Goal: Task Accomplishment & Management: Use online tool/utility

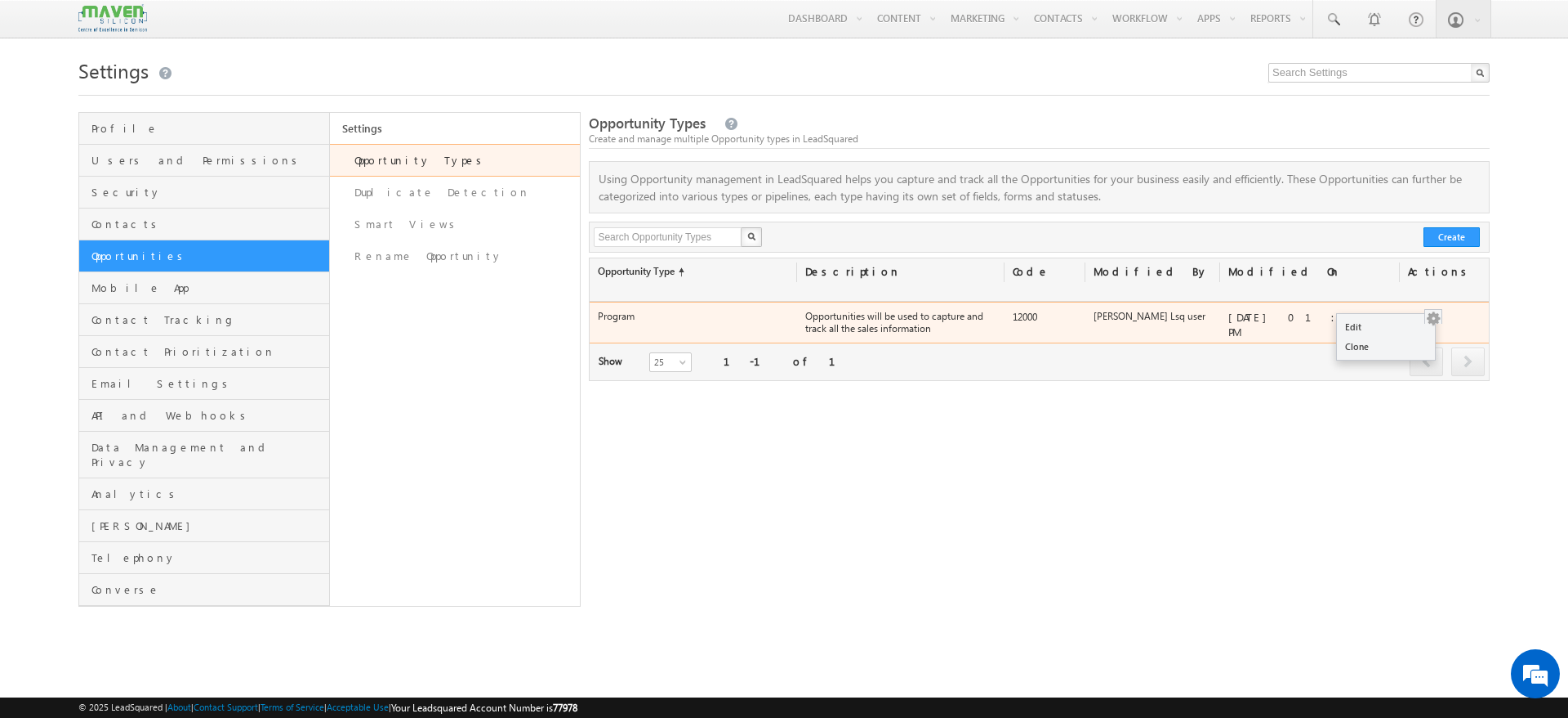
click at [1408, 322] on link "Edit" at bounding box center [1386, 326] width 98 height 19
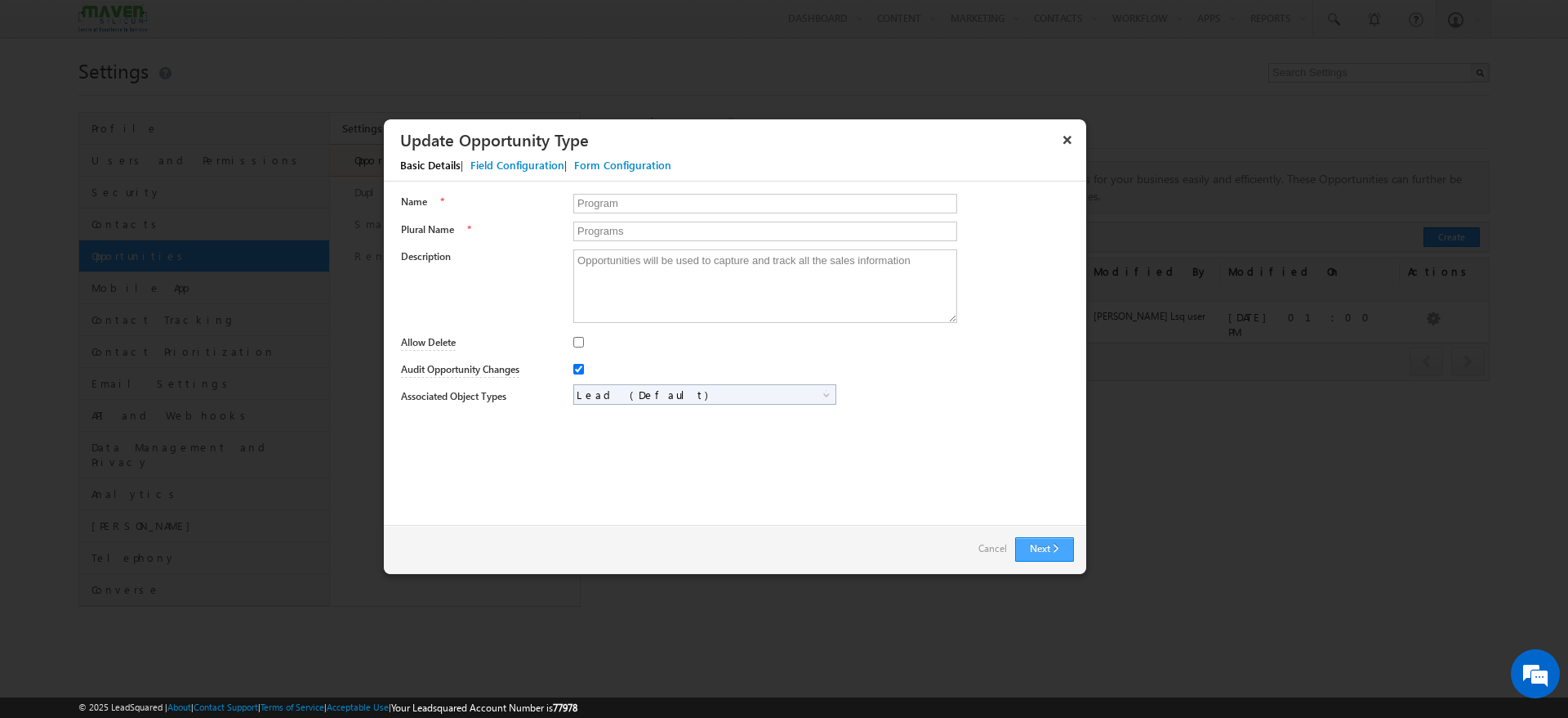
click at [1028, 556] on button "Next" at bounding box center [1044, 550] width 58 height 25
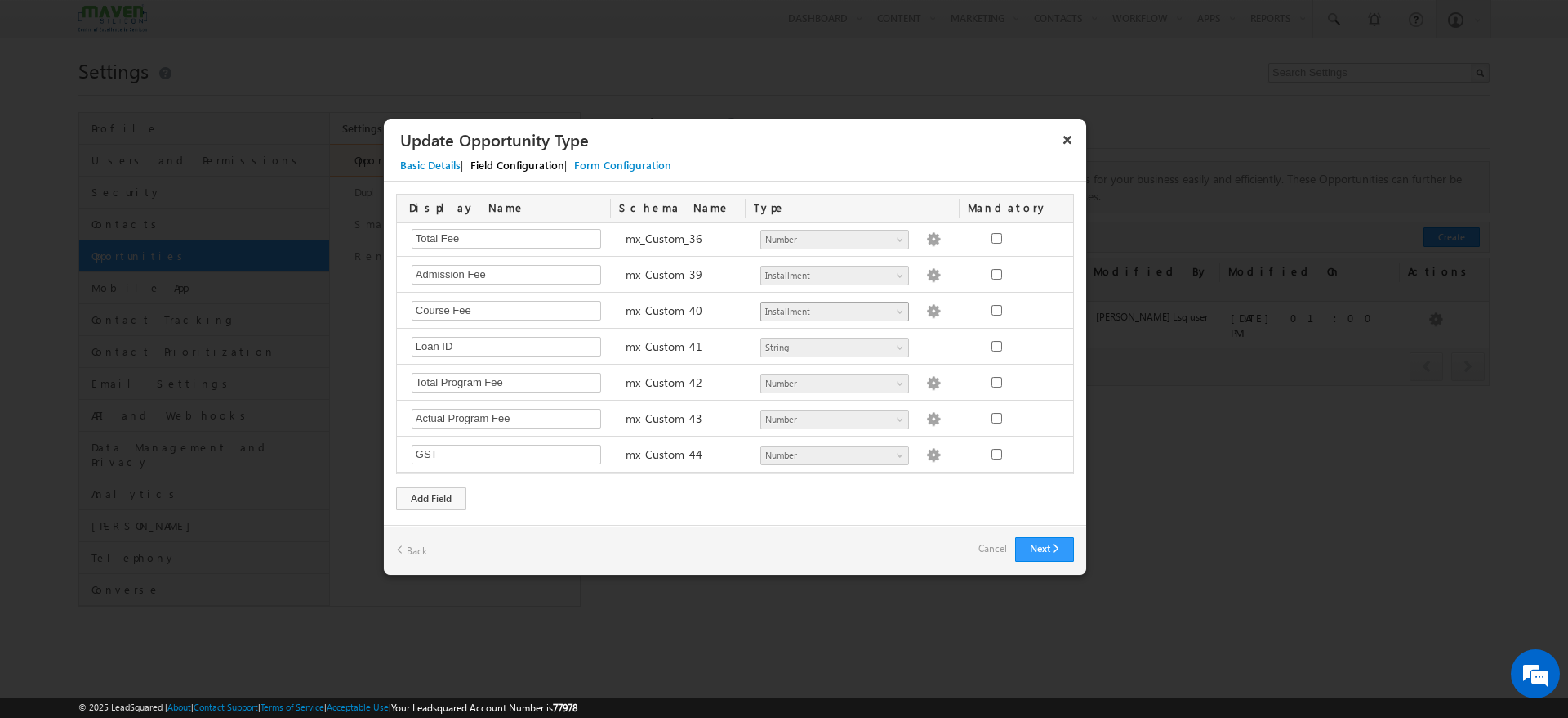
scroll to position [1226, 0]
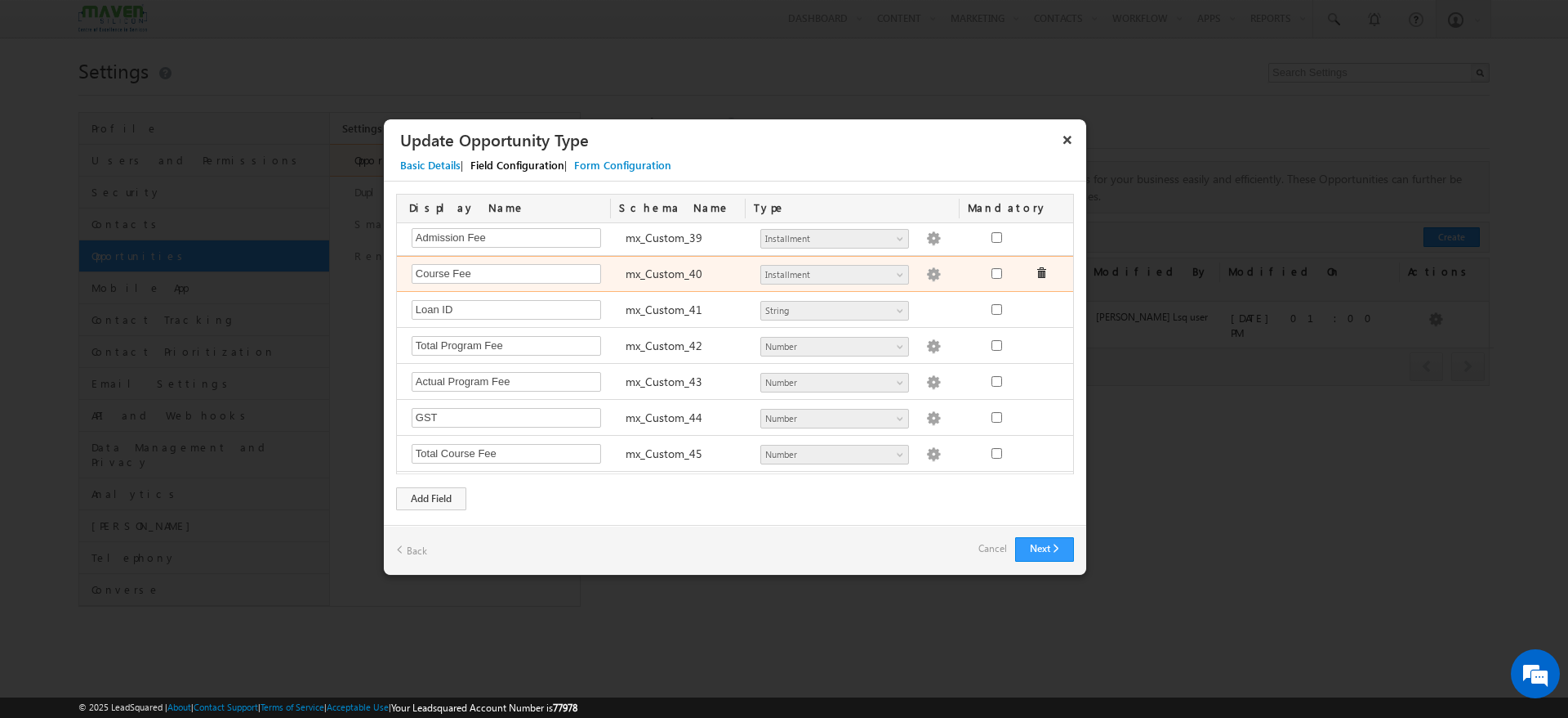
click at [926, 268] on img at bounding box center [933, 274] width 14 height 14
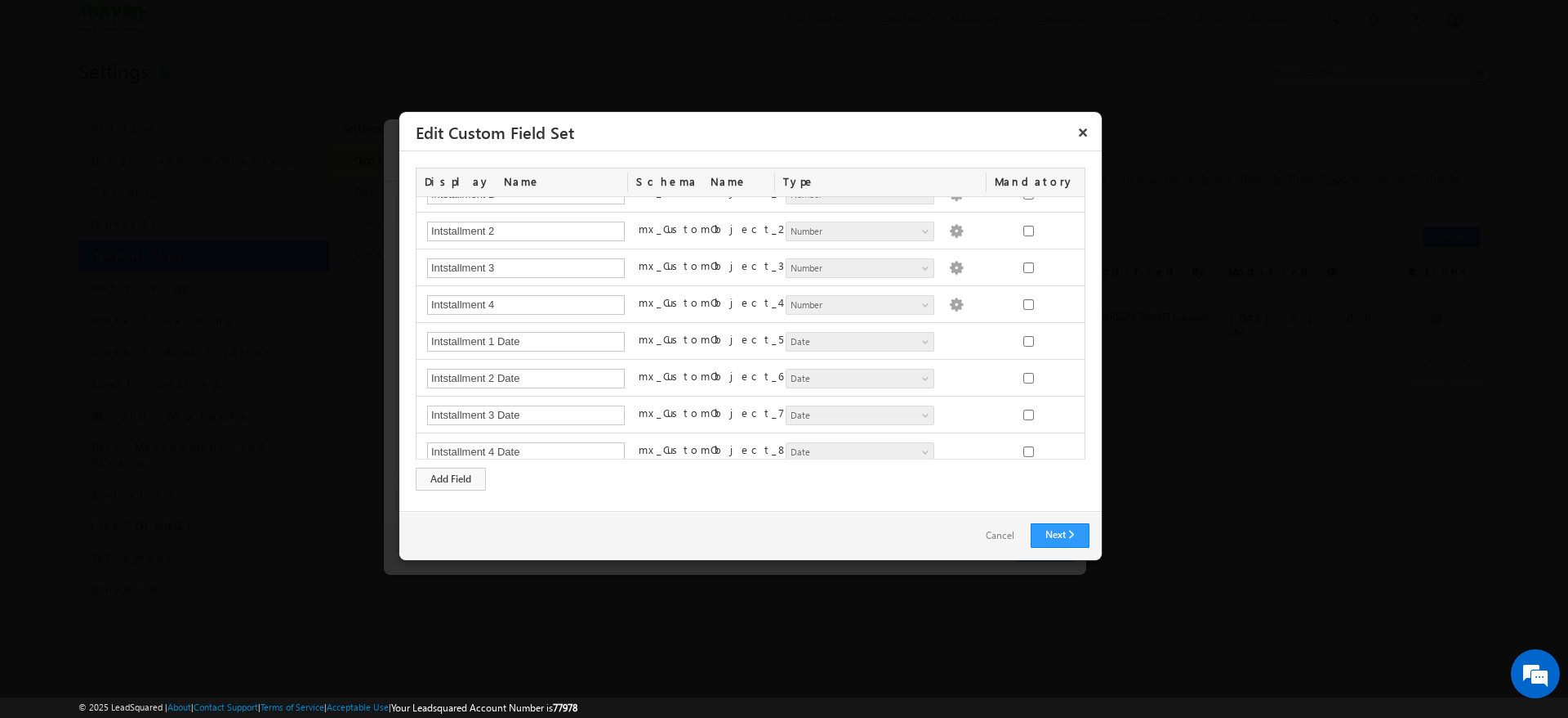
scroll to position [0, 0]
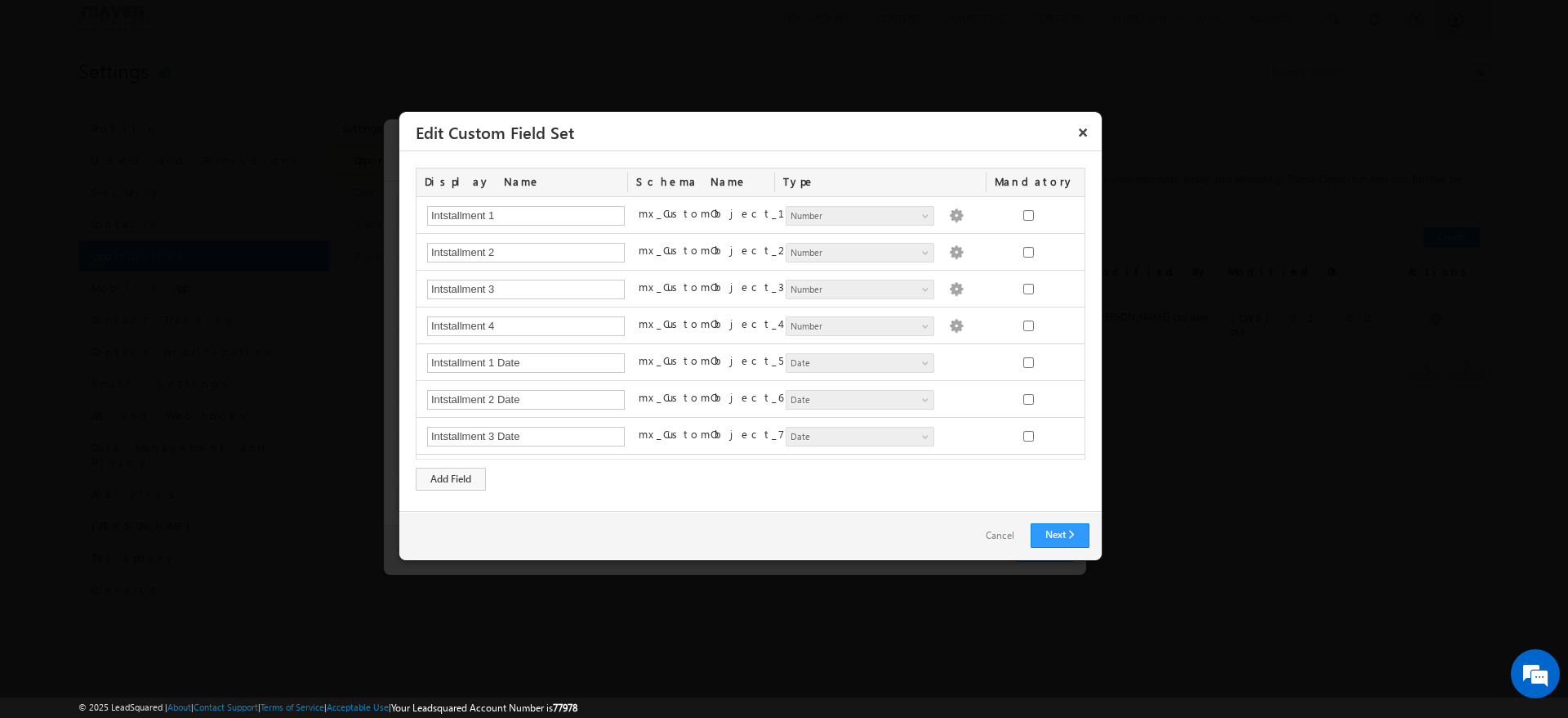
click at [1002, 538] on link "Cancel" at bounding box center [1000, 535] width 61 height 24
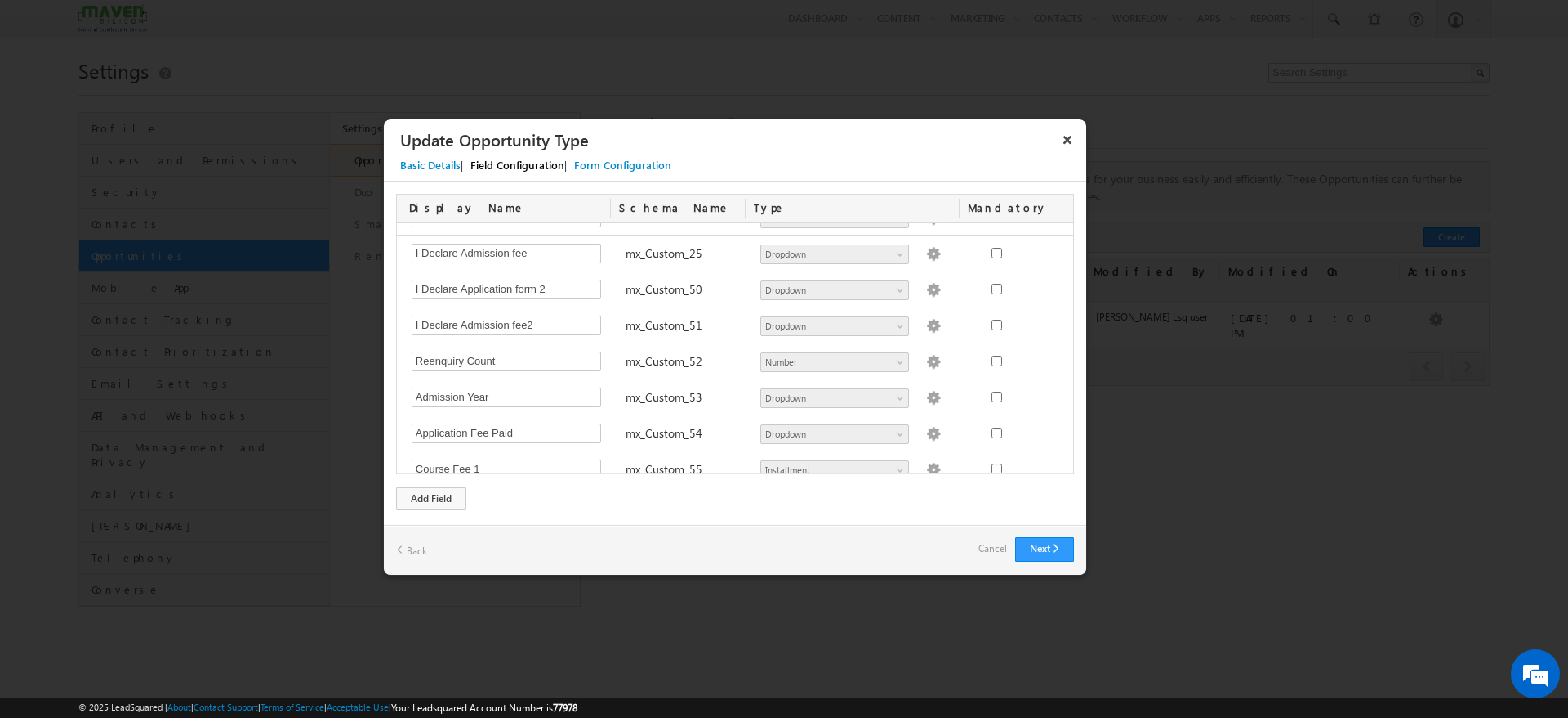
scroll to position [1763, 0]
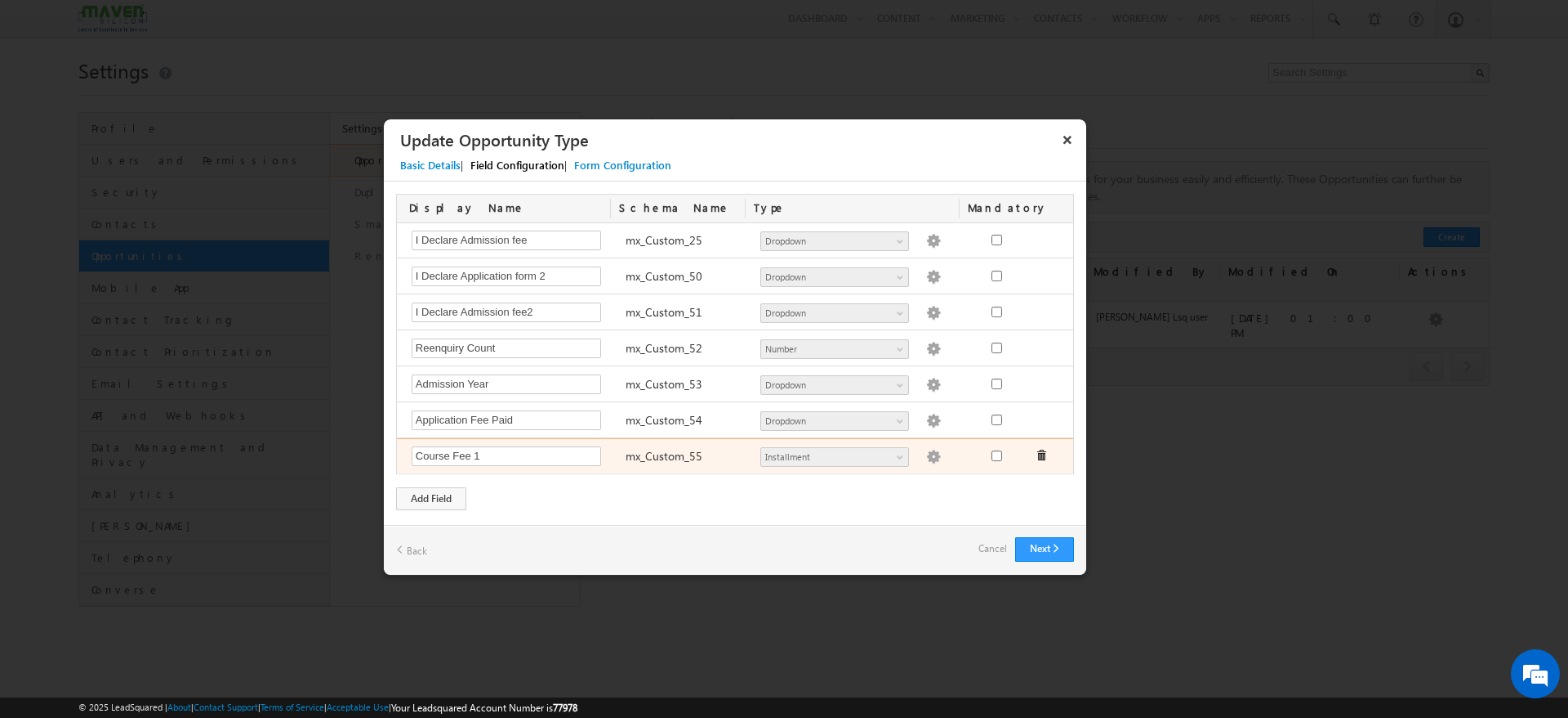
click at [926, 453] on img at bounding box center [933, 457] width 14 height 14
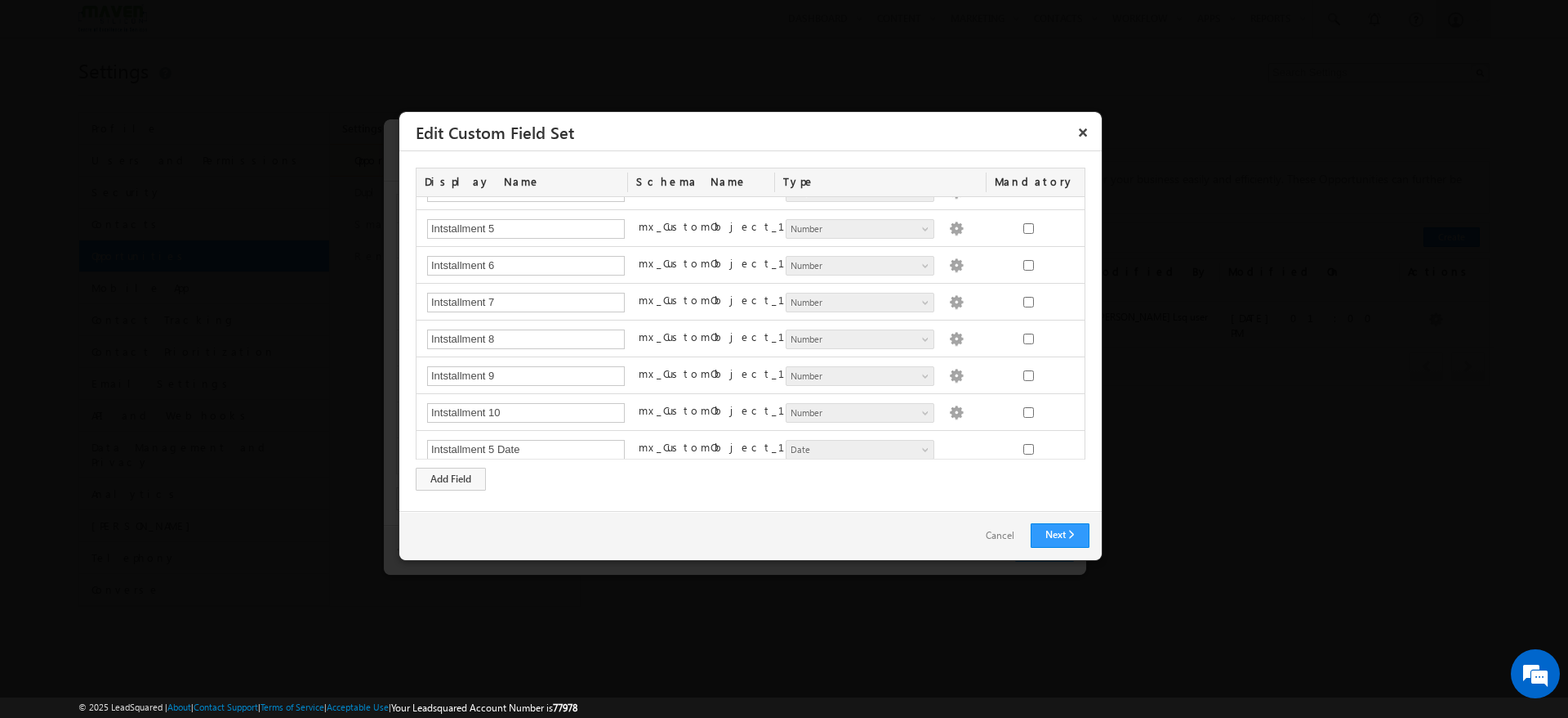
scroll to position [0, 0]
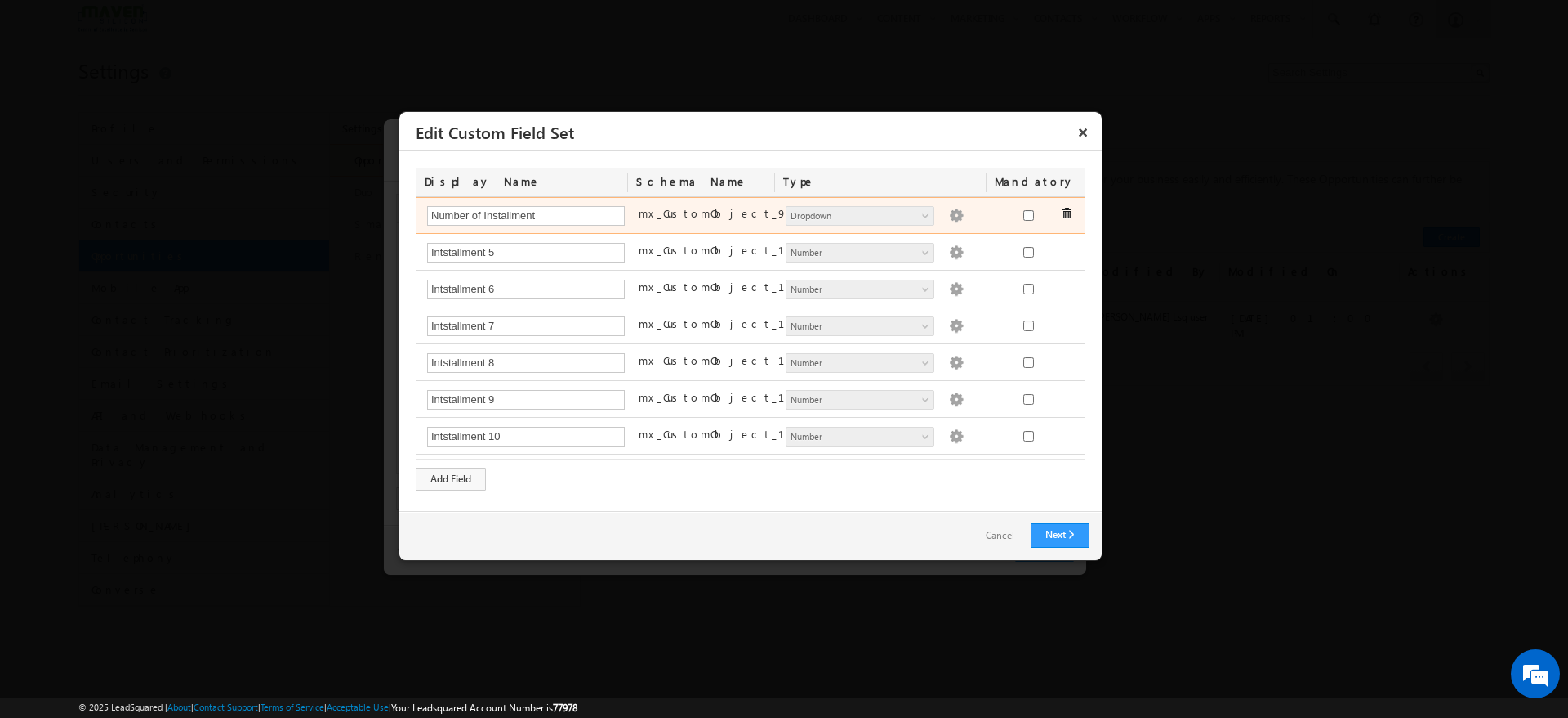
click at [949, 217] on img at bounding box center [956, 215] width 14 height 14
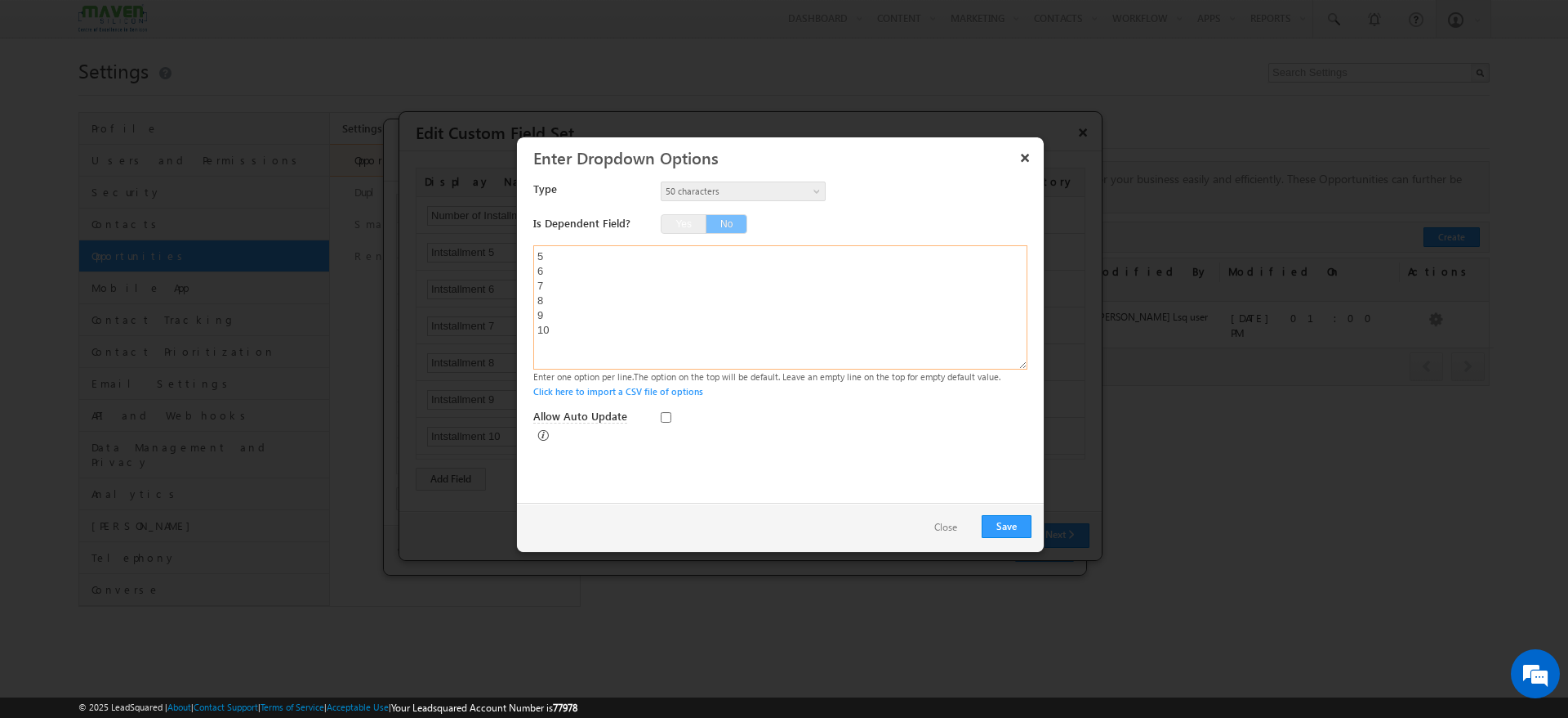
click at [567, 255] on textarea "5 6 7 8 9 10" at bounding box center [781, 307] width 495 height 124
type textarea "1 2 3 4 5 6 7 8 9 10"
click at [991, 520] on button "Save" at bounding box center [1006, 527] width 50 height 23
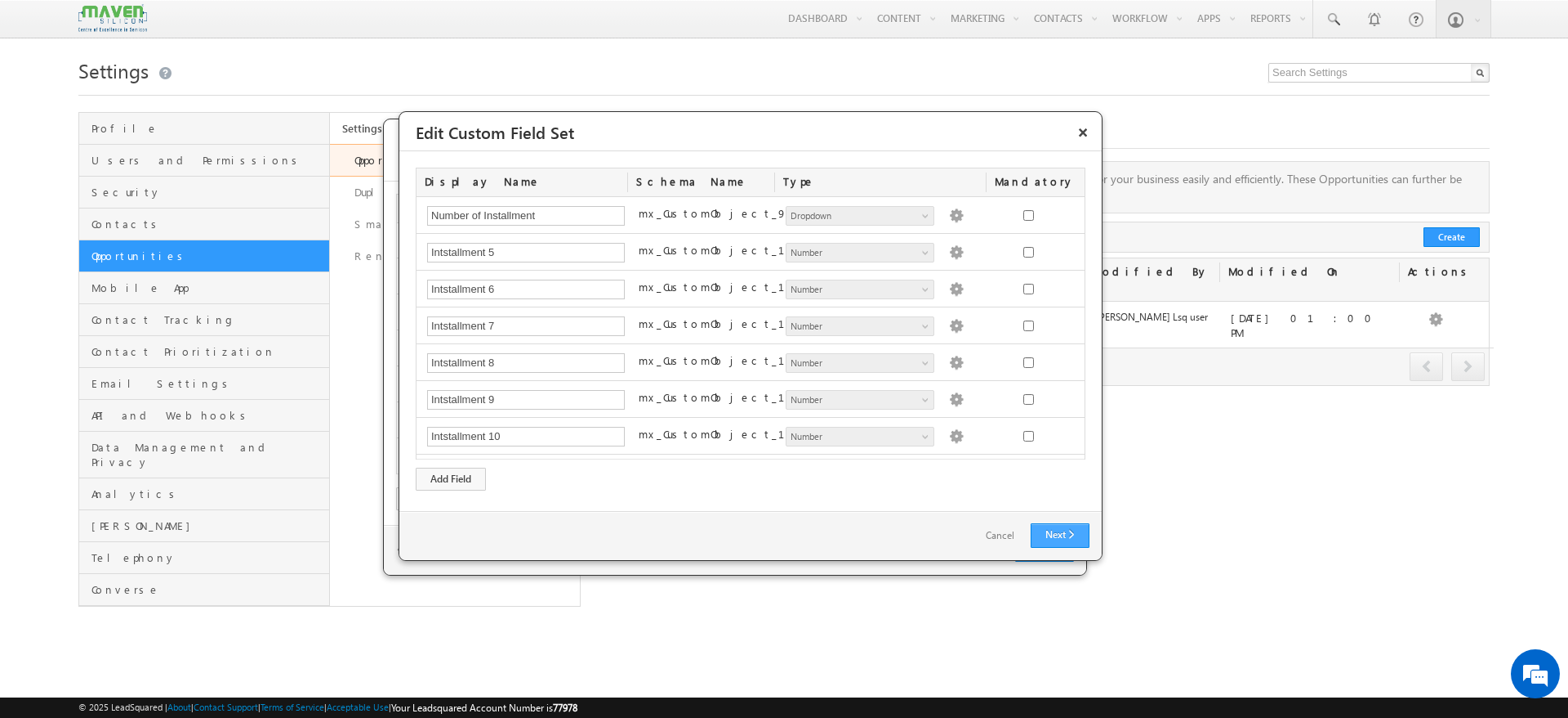
click at [1043, 528] on link "Next" at bounding box center [1060, 535] width 58 height 25
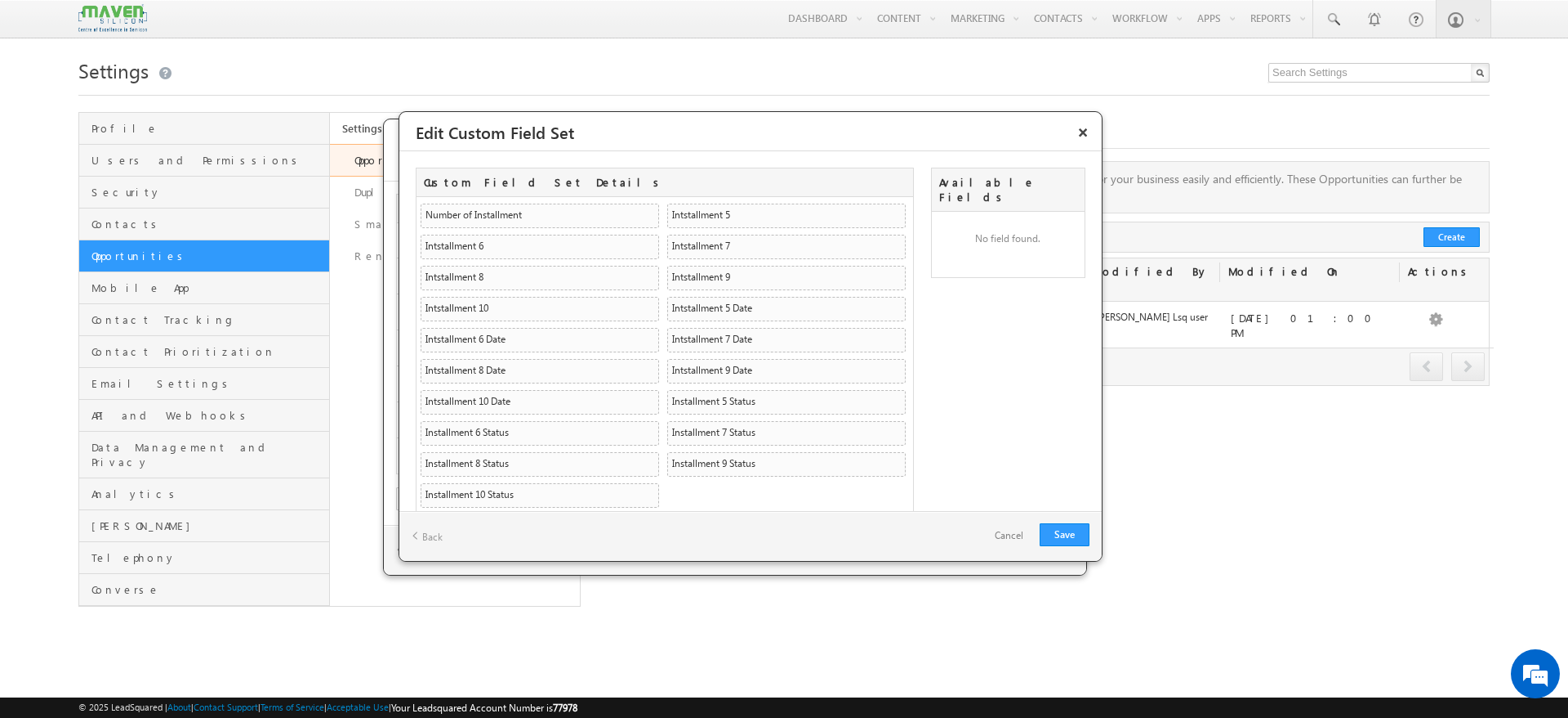
click at [1045, 533] on link "Save" at bounding box center [1065, 534] width 50 height 23
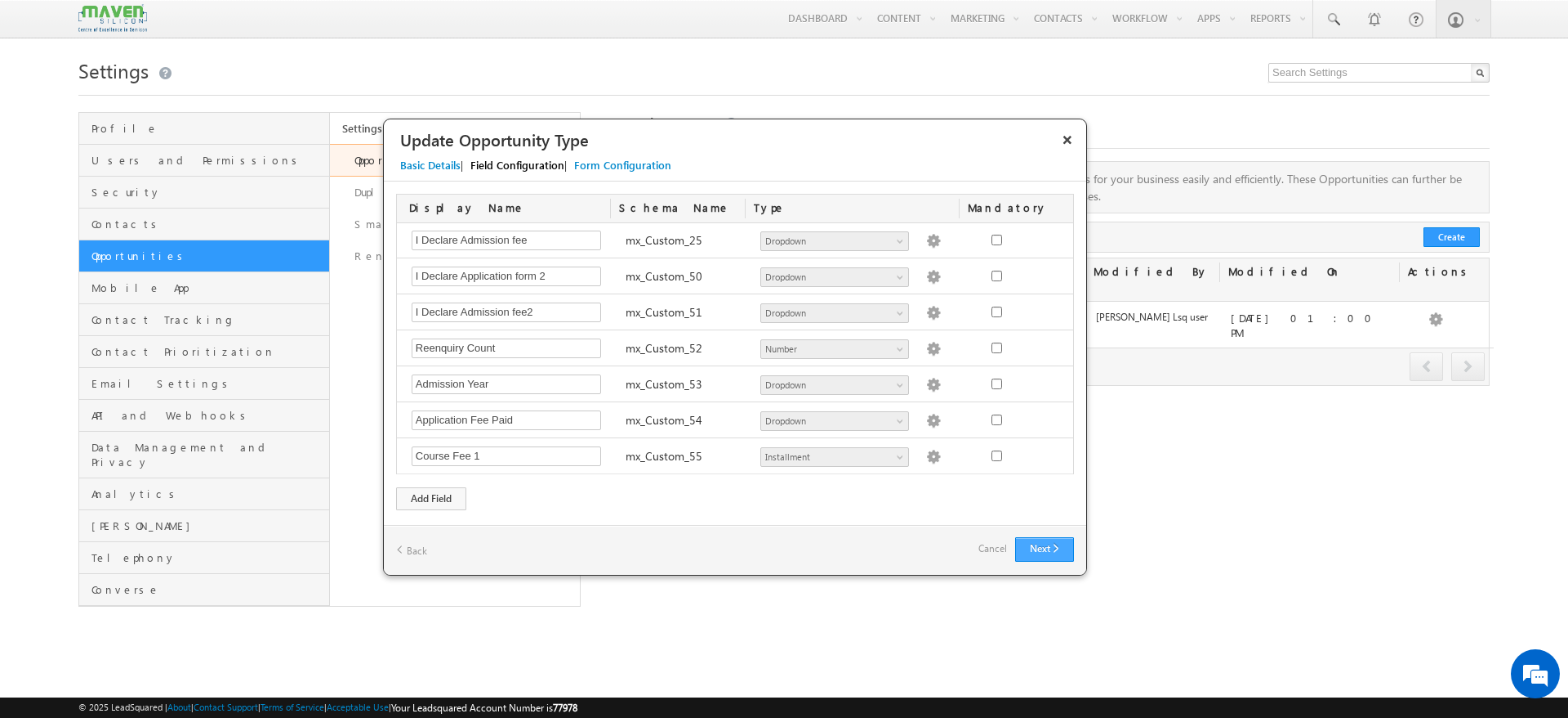
click at [1042, 544] on button "Next" at bounding box center [1044, 550] width 58 height 25
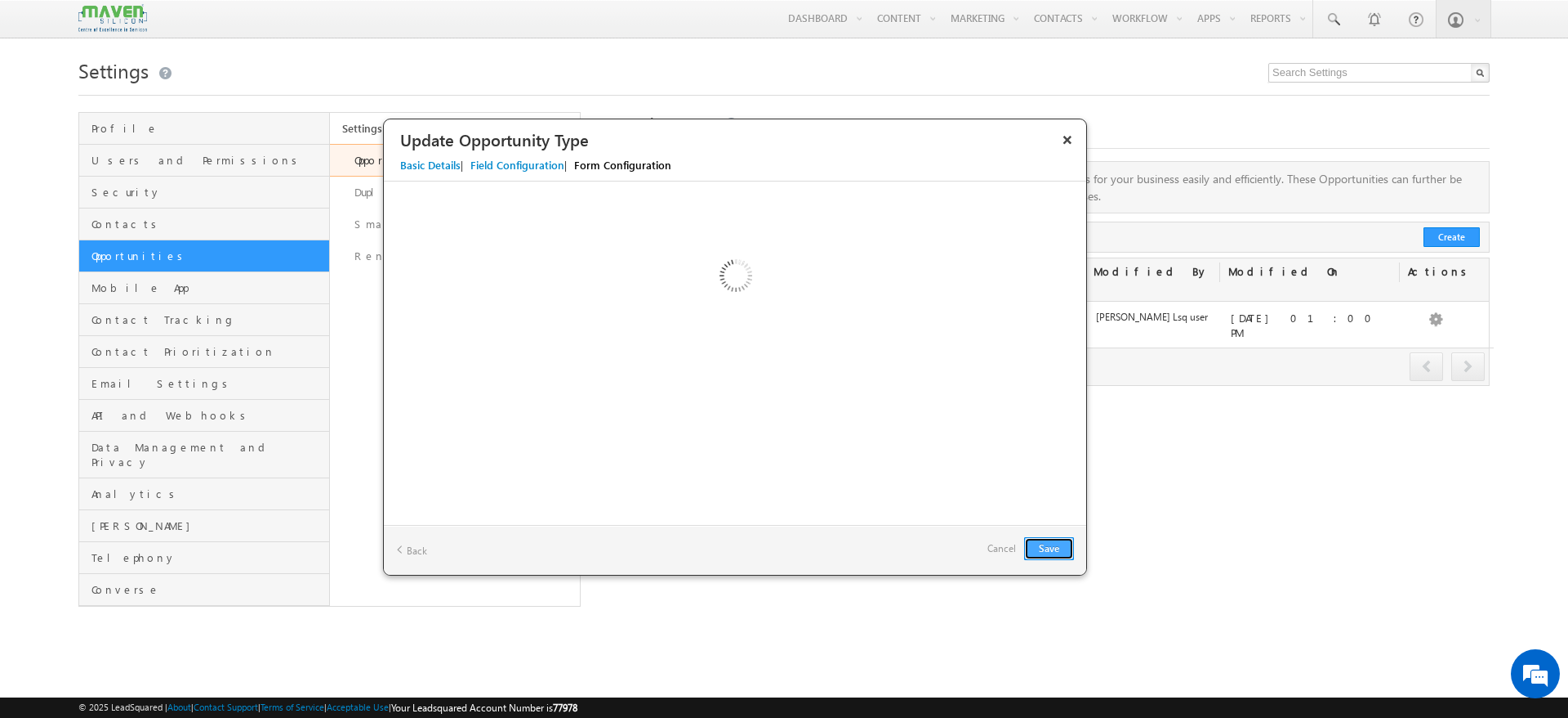
click at [1042, 545] on button "Save" at bounding box center [1049, 549] width 50 height 23
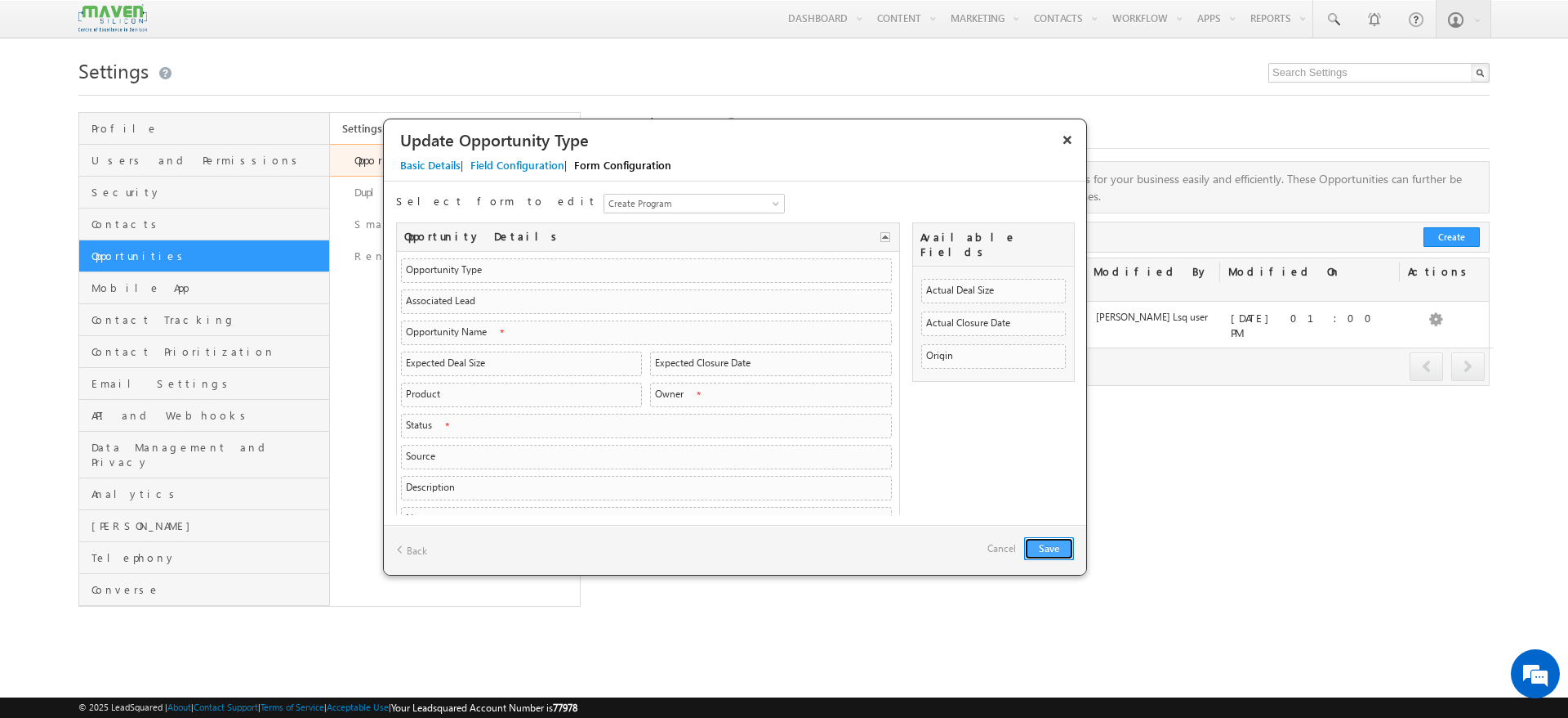
click at [1042, 546] on button "Save" at bounding box center [1049, 549] width 50 height 23
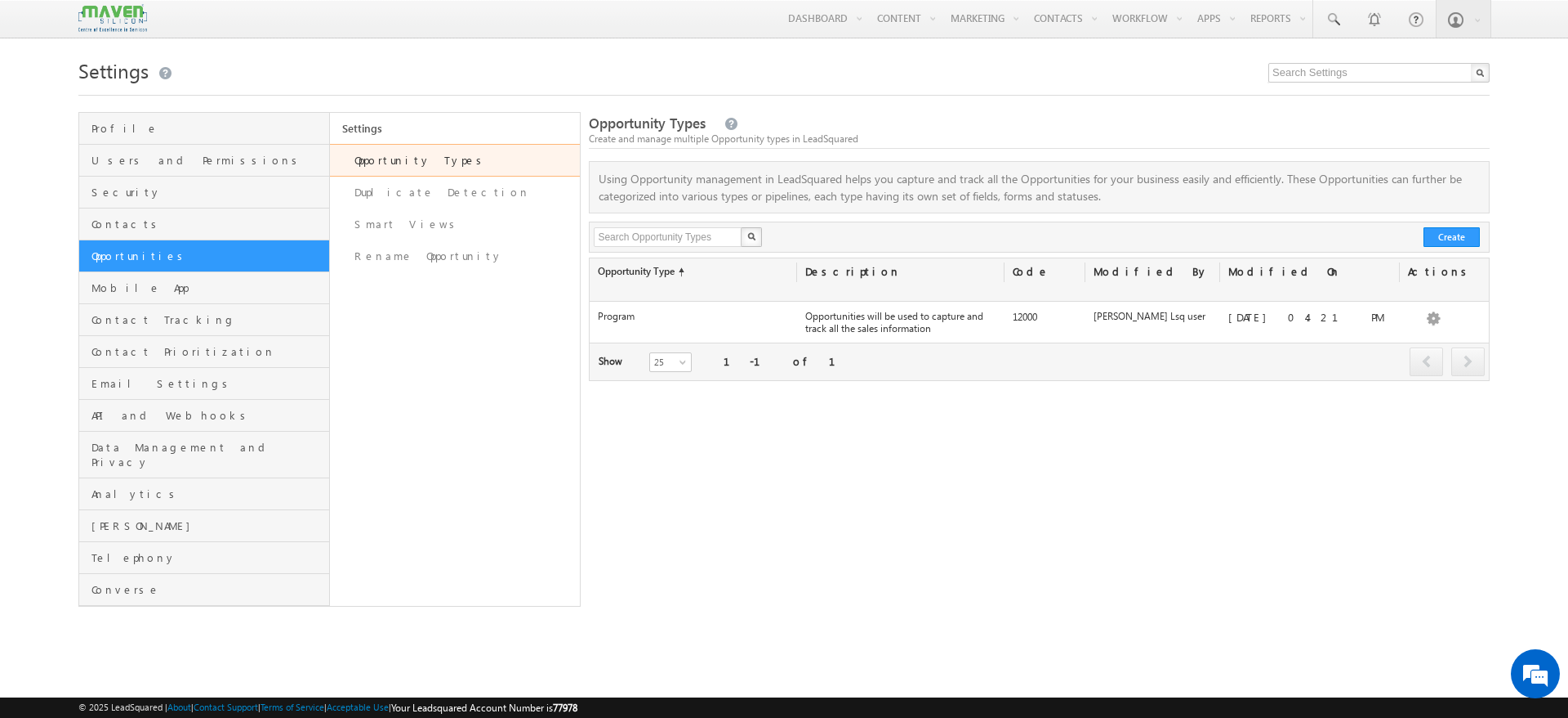
drag, startPoint x: 574, startPoint y: 704, endPoint x: 615, endPoint y: 704, distance: 41.0
click at [615, 704] on div "© 2025 LeadSquared | About | Contact Support | Terms of Service | Acceptable Us…" at bounding box center [784, 707] width 1411 height 15
copy span "77978"
click at [615, 704] on div "© 2025 LeadSquared | About | Contact Support | Terms of Service | Acceptable Us…" at bounding box center [784, 707] width 1411 height 15
click at [1153, 94] on link "Manage Forms" at bounding box center [1171, 90] width 131 height 34
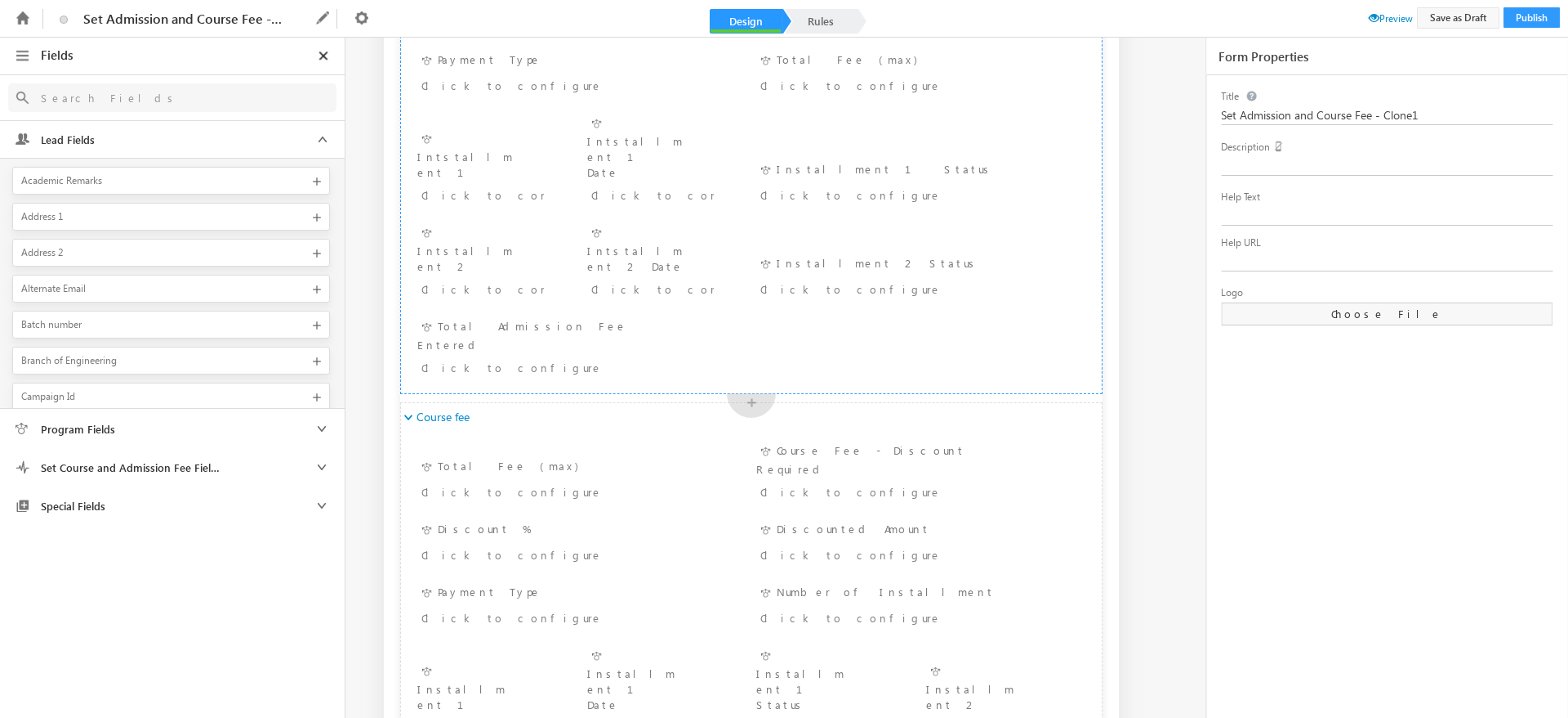
scroll to position [490, 0]
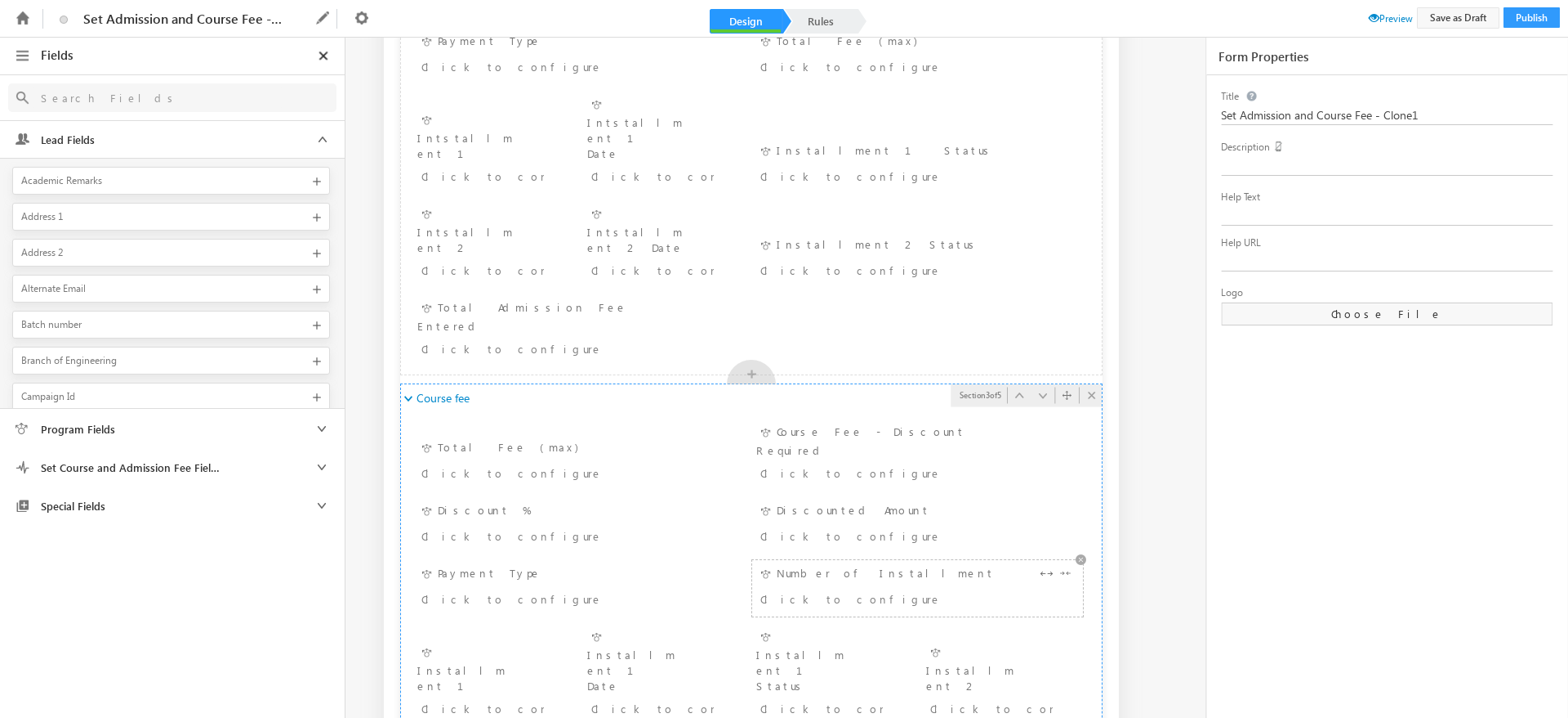
click at [913, 564] on div "Number of Installment Click to configure" at bounding box center [917, 588] width 322 height 48
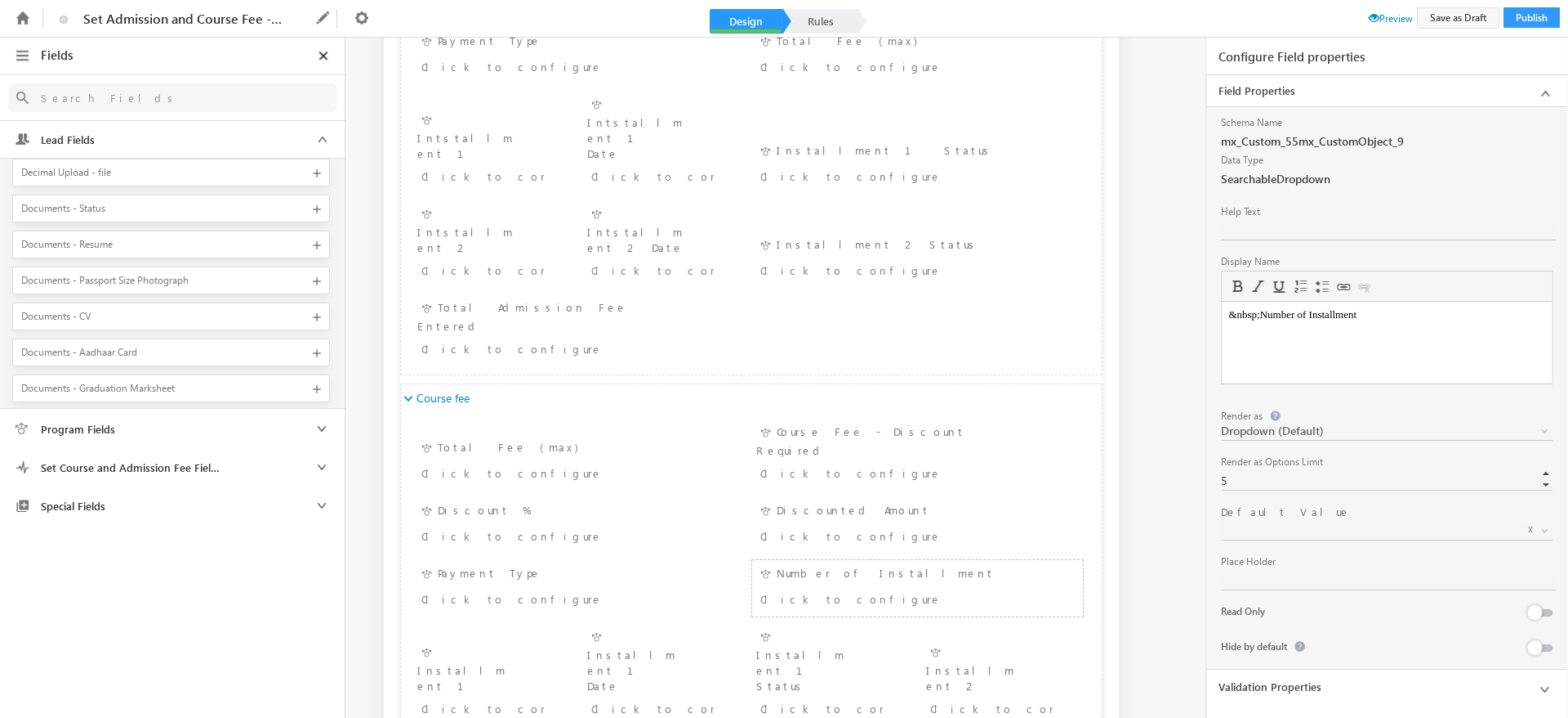
scroll to position [3719, 0]
click at [314, 420] on icon at bounding box center [321, 428] width 20 height 20
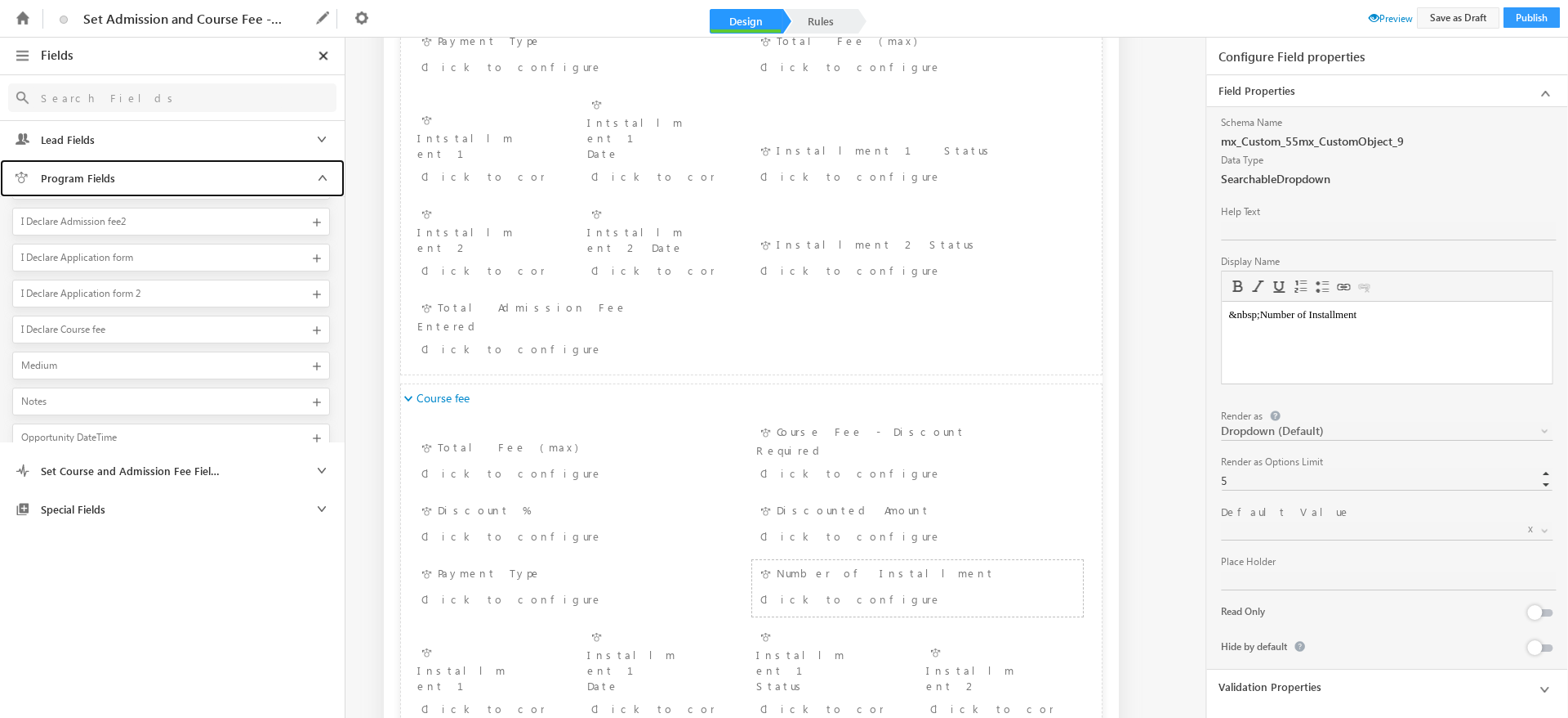
scroll to position [1341, 0]
click at [1077, 550] on icon at bounding box center [1080, 559] width 16 height 17
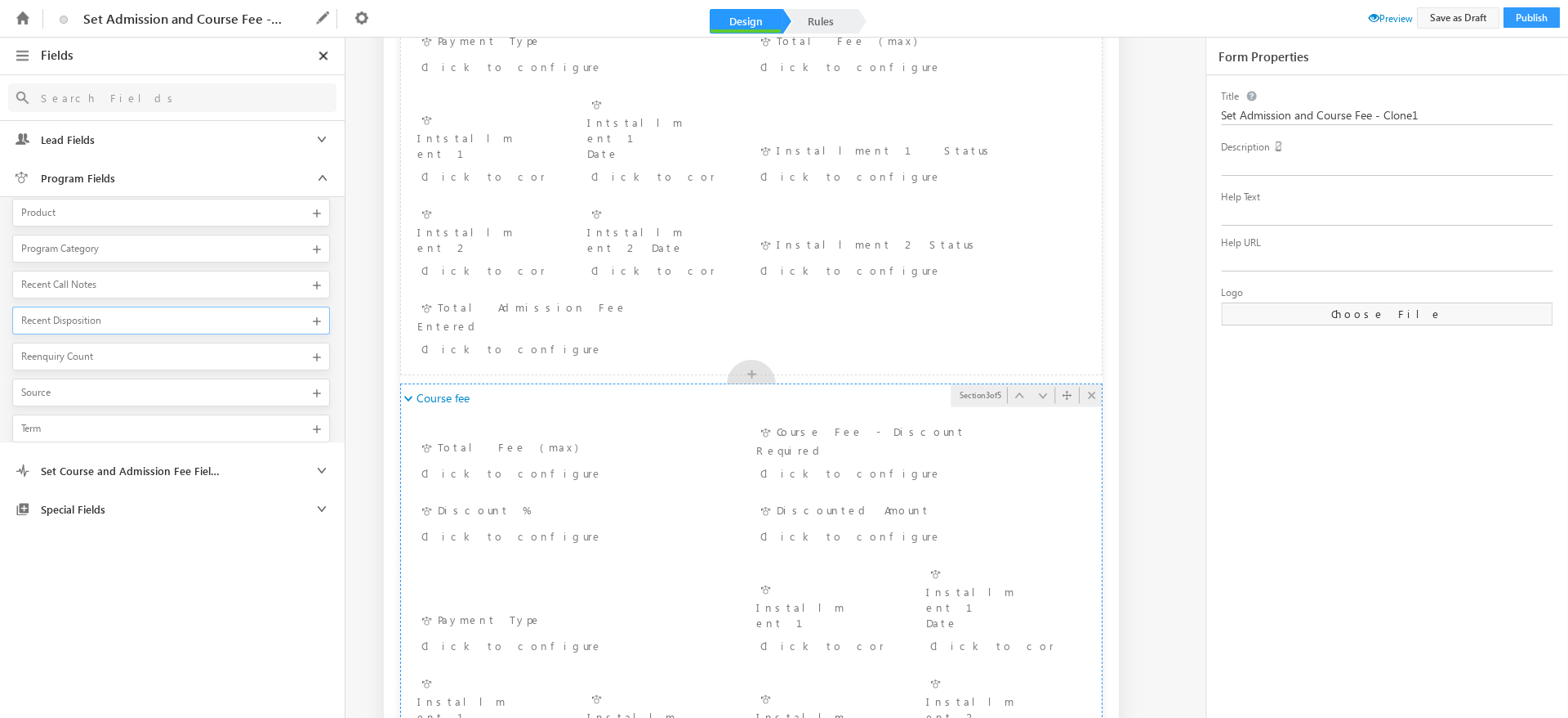
scroll to position [1378, 0]
click at [1445, 19] on button "Save as Draft" at bounding box center [1458, 18] width 82 height 21
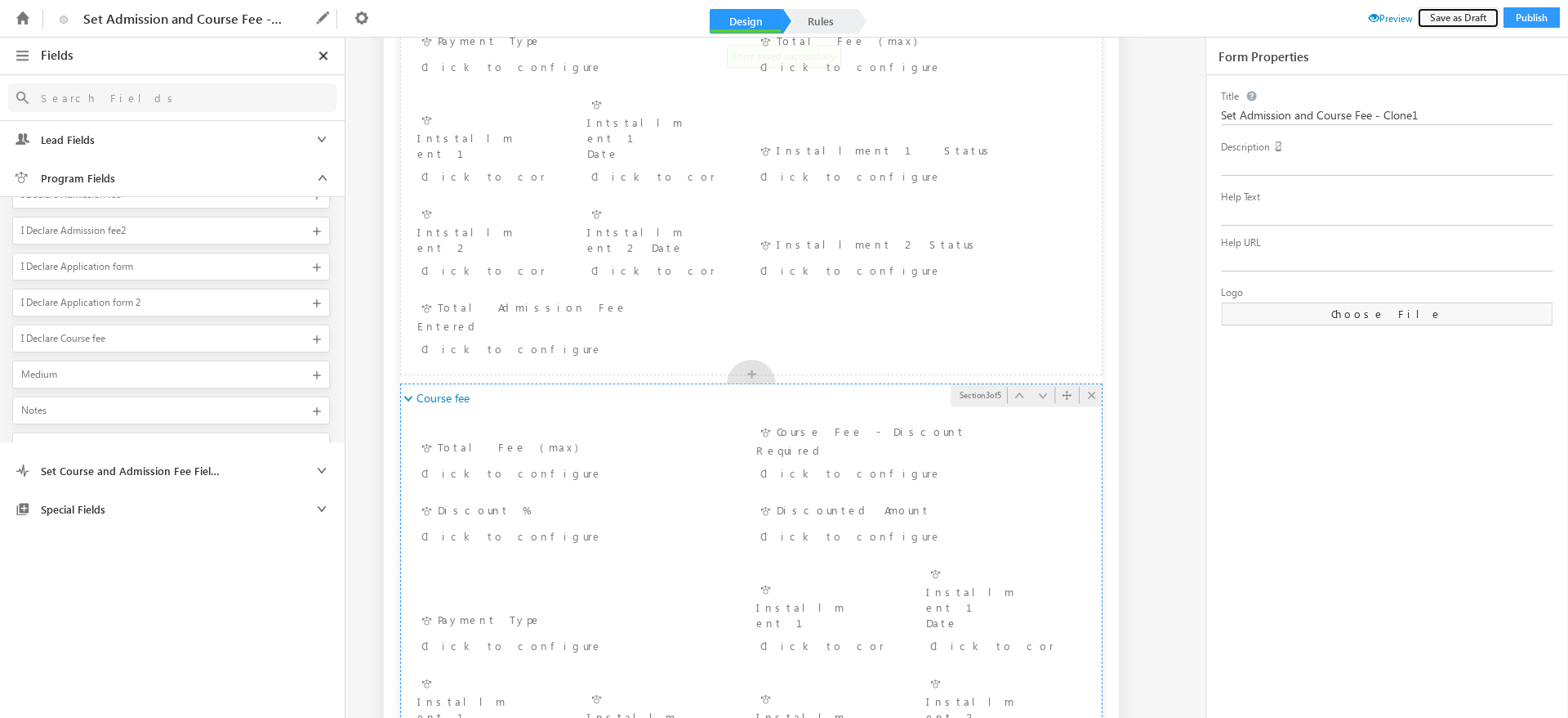
scroll to position [1009, 0]
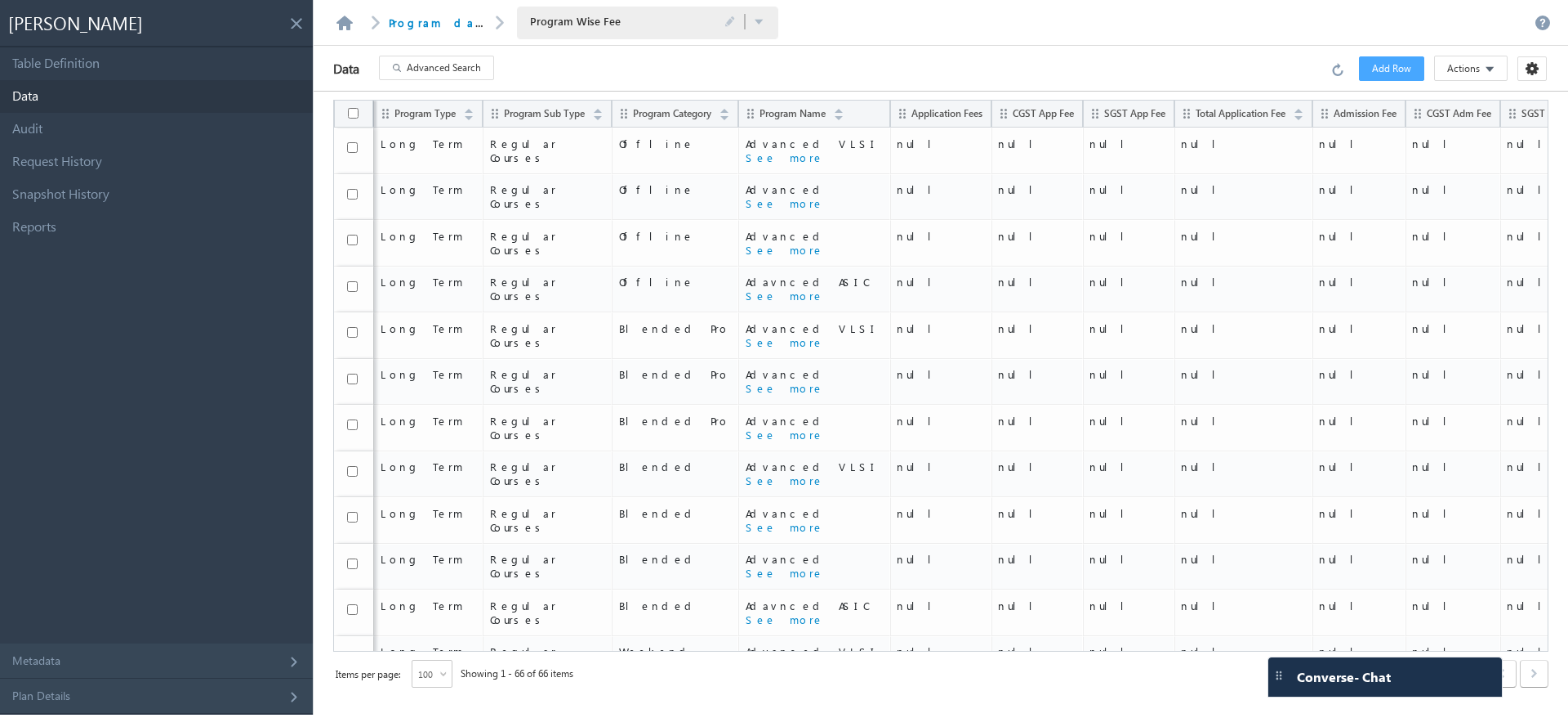
scroll to position [2473, 0]
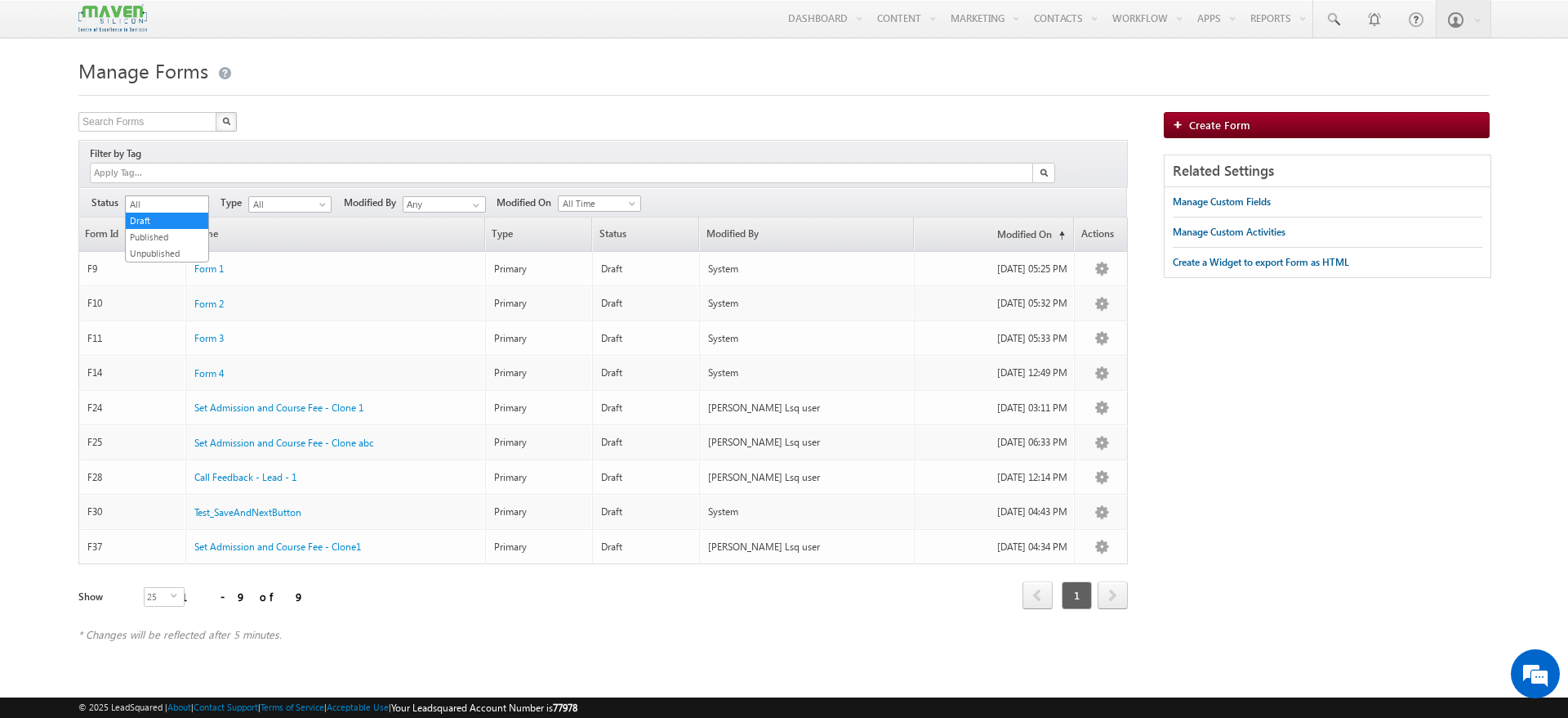
click at [174, 197] on span "Draft" at bounding box center [164, 204] width 77 height 14
click at [188, 239] on link "Published" at bounding box center [166, 236] width 82 height 14
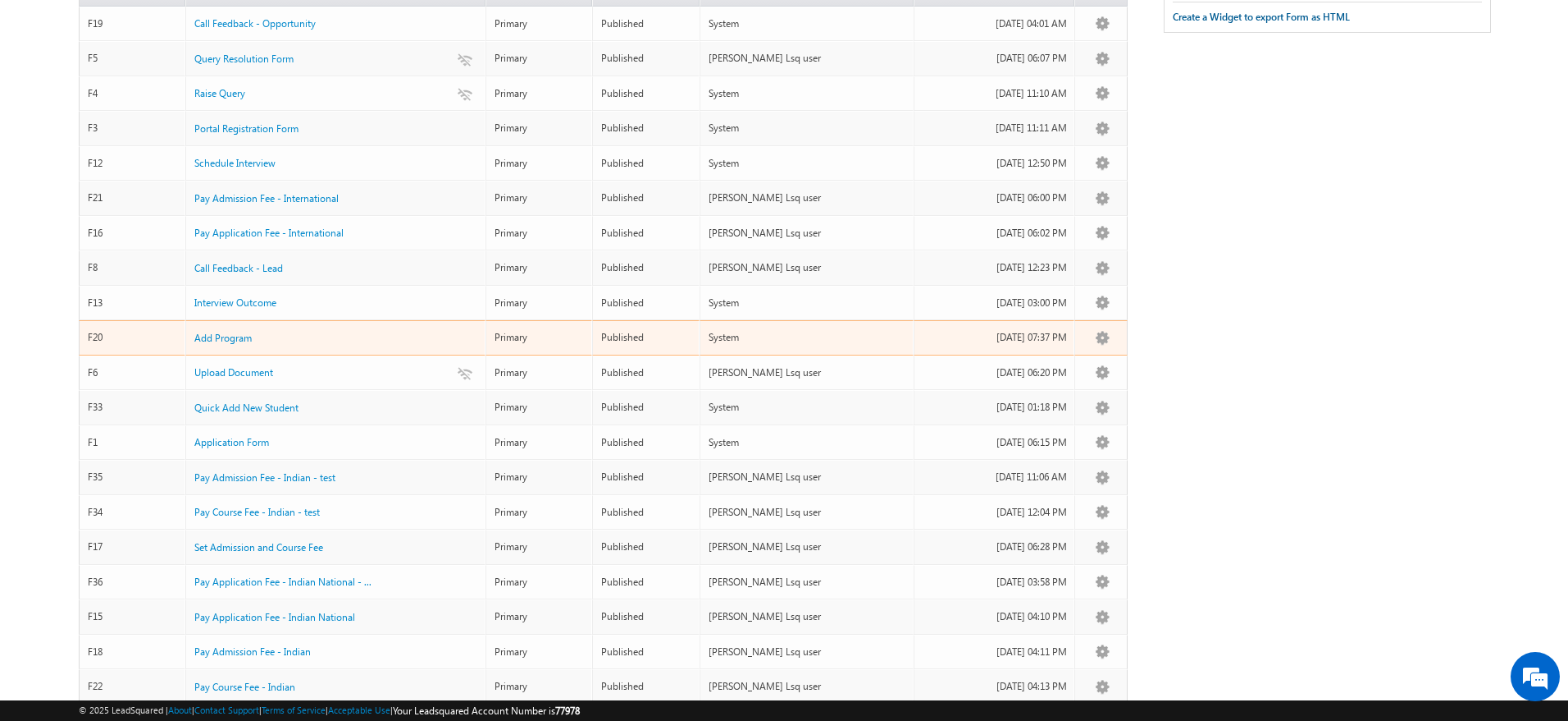
scroll to position [346, 0]
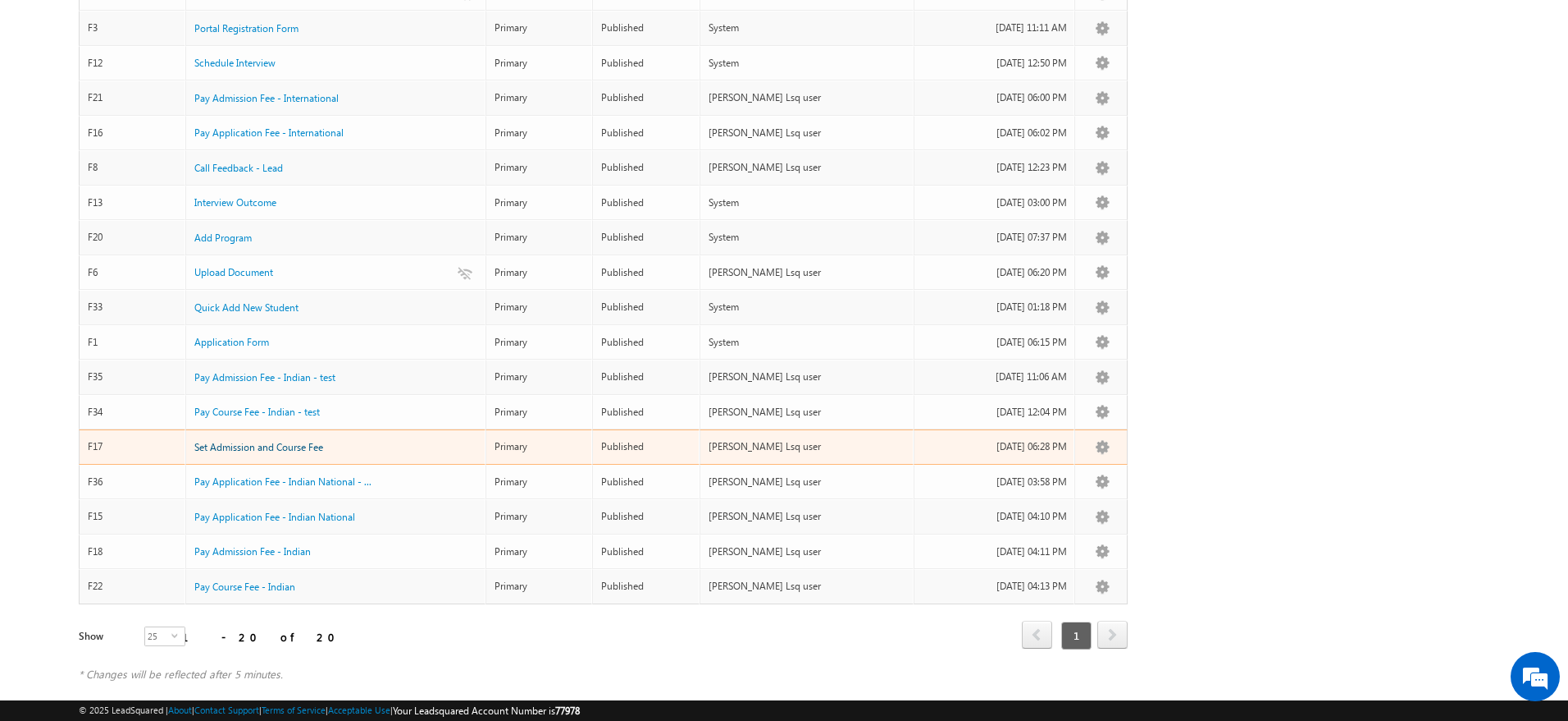
click at [229, 440] on span "Set Admission and Course Fee" at bounding box center [258, 446] width 129 height 12
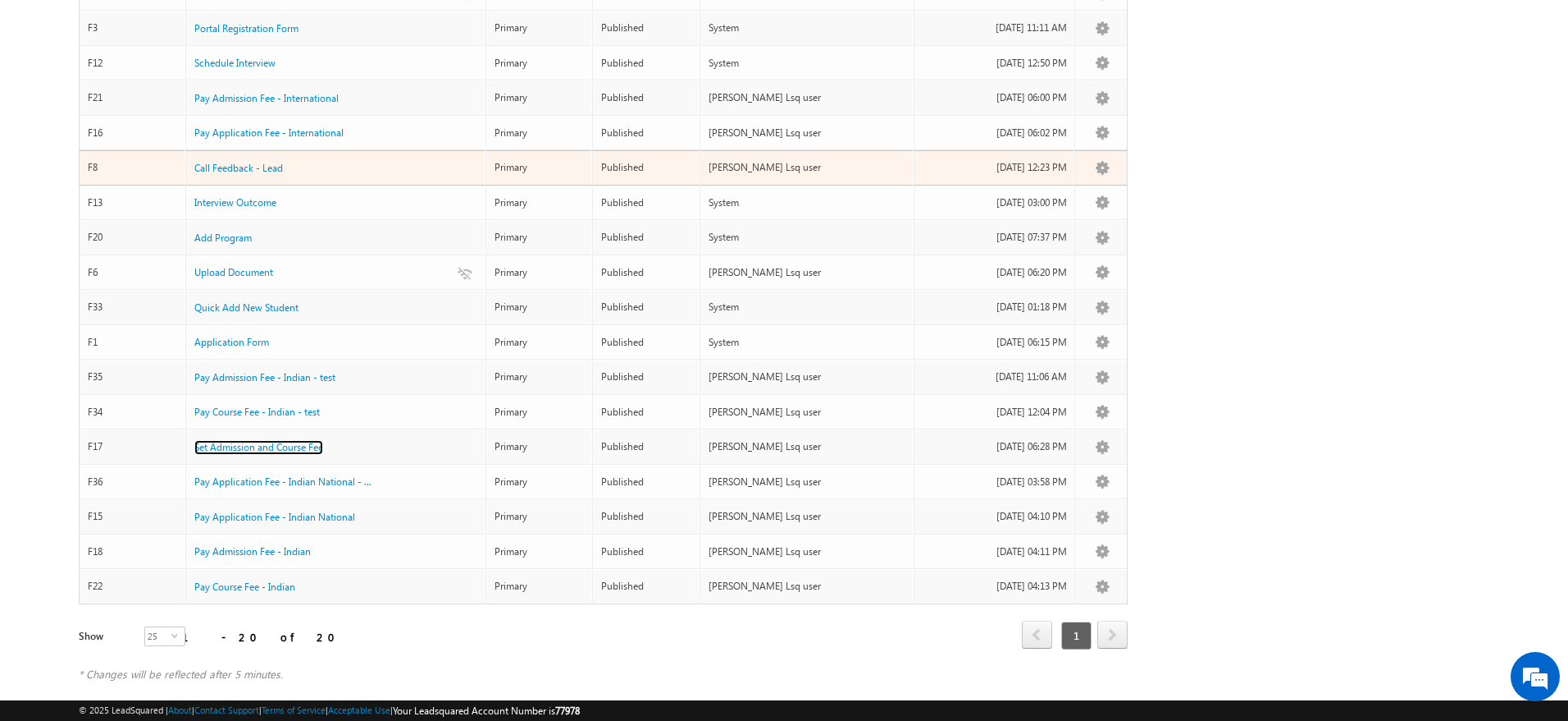
scroll to position [0, 0]
